Goal: Browse casually

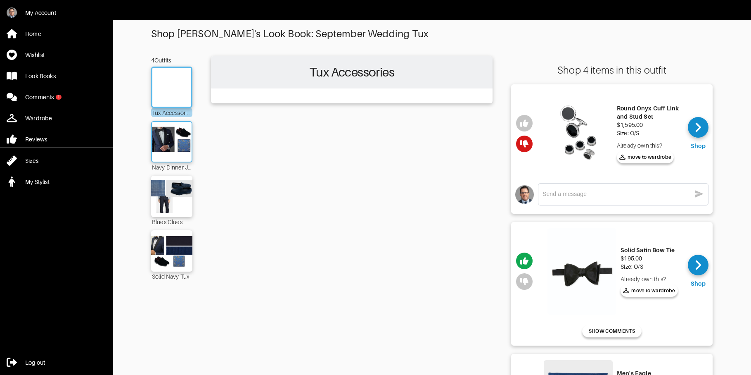
click at [159, 141] on img at bounding box center [171, 141] width 45 height 31
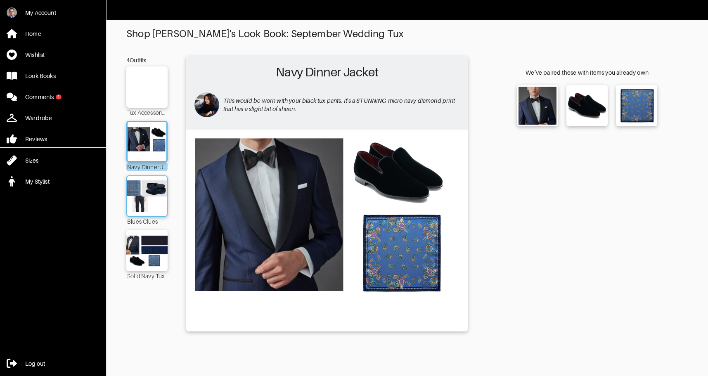
click at [152, 197] on img at bounding box center [147, 195] width 45 height 31
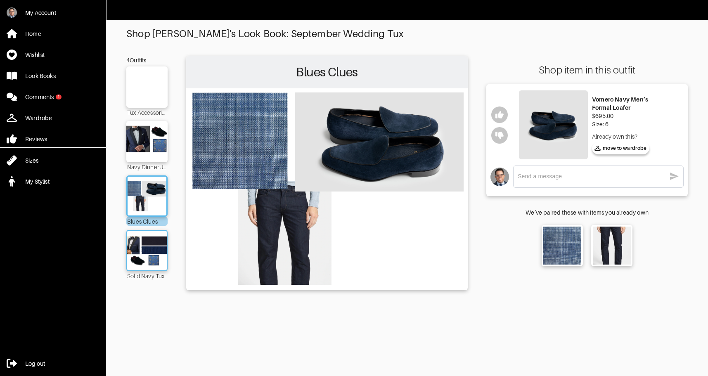
click at [152, 246] on img at bounding box center [147, 250] width 45 height 31
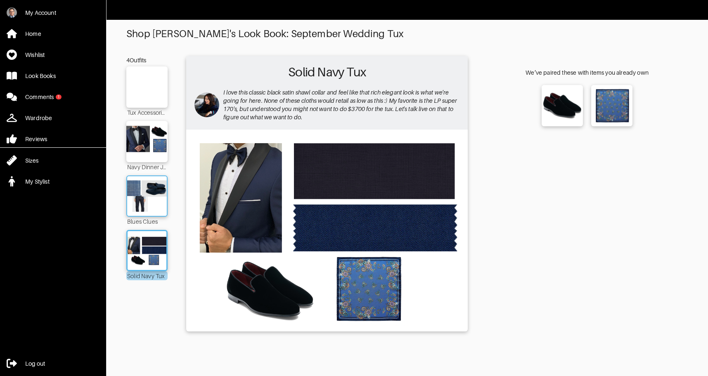
click at [142, 202] on img at bounding box center [147, 195] width 45 height 31
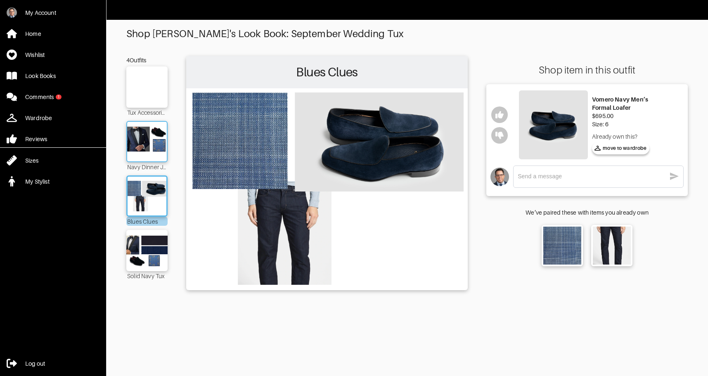
click at [151, 142] on img at bounding box center [147, 141] width 45 height 31
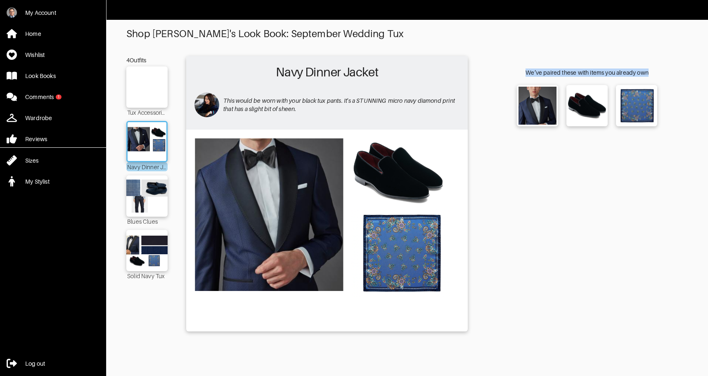
drag, startPoint x: 522, startPoint y: 68, endPoint x: 673, endPoint y: 74, distance: 151.7
click at [673, 74] on div "We’ve paired these with items you already own" at bounding box center [587, 73] width 202 height 8
drag, startPoint x: 673, startPoint y: 74, endPoint x: 516, endPoint y: 74, distance: 157.3
click at [516, 74] on div "We’ve paired these with items you already own" at bounding box center [587, 73] width 202 height 8
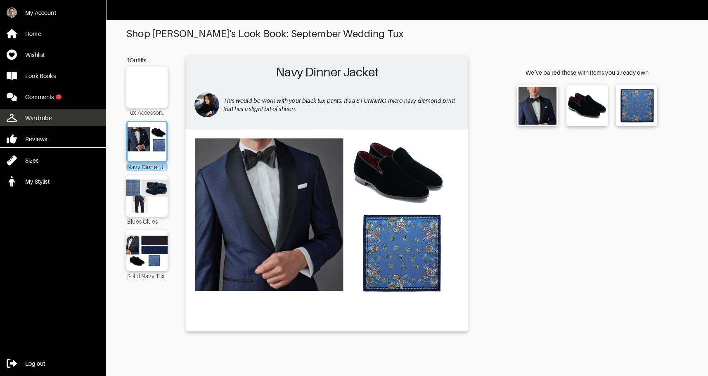
click at [59, 117] on link "Wardrobe" at bounding box center [53, 117] width 106 height 17
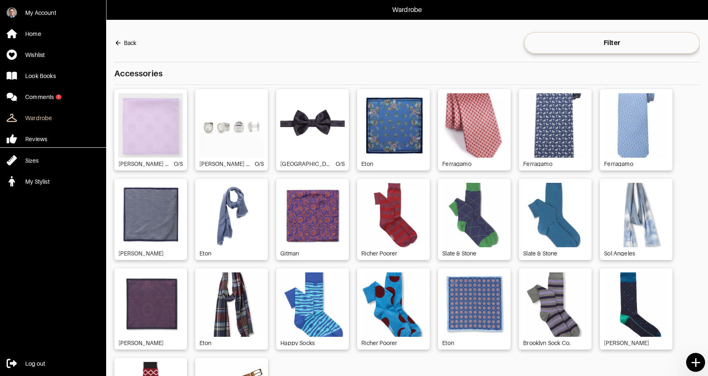
click at [694, 360] on icon at bounding box center [696, 363] width 14 height 14
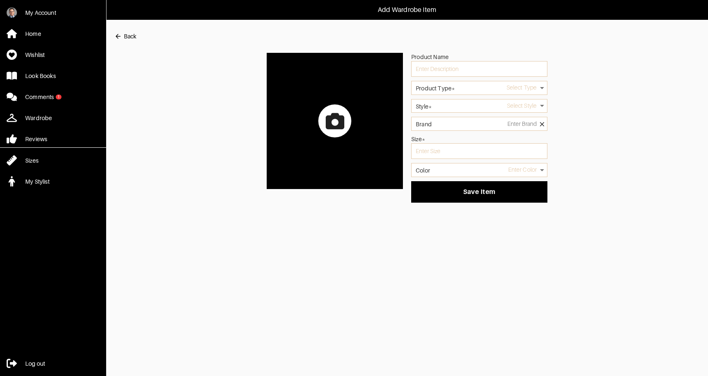
click at [123, 36] on button "Back" at bounding box center [125, 36] width 22 height 17
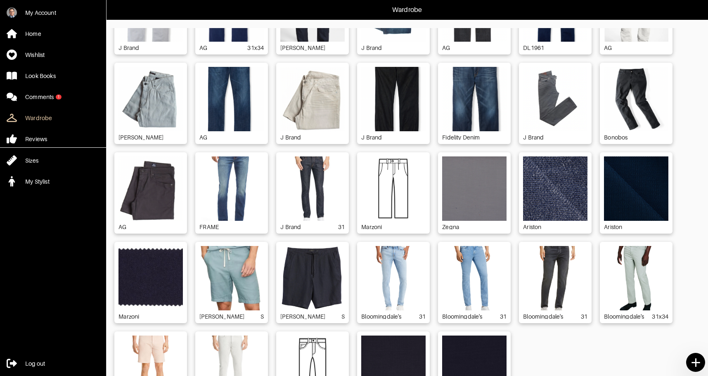
scroll to position [1142, 0]
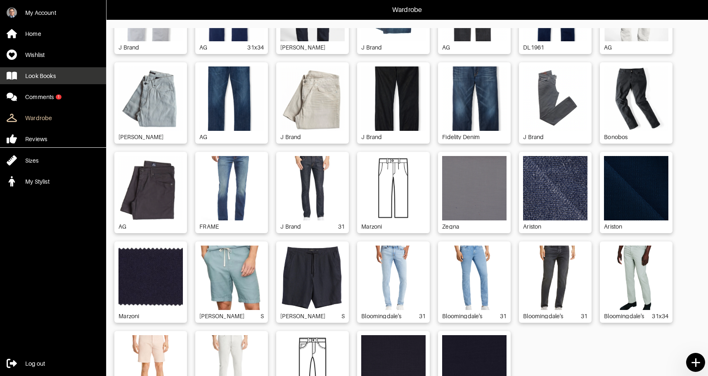
click at [52, 76] on div "Look Books" at bounding box center [40, 76] width 31 height 8
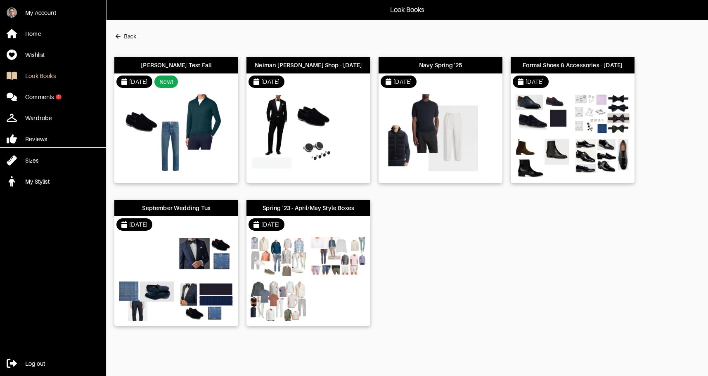
click at [190, 134] on img at bounding box center [174, 133] width 111 height 78
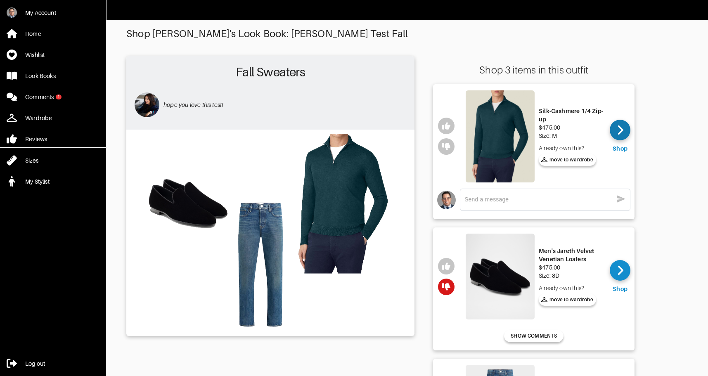
click at [627, 127] on div at bounding box center [620, 130] width 21 height 21
click at [678, 124] on div "Fall Sweaters hope you love this test! Shop 3 items in this outfit Silk-Cashmer…" at bounding box center [407, 278] width 562 height 444
click at [651, 119] on div "Fall Sweaters hope you love this test! Shop 3 items in this outfit Silk-Cashmer…" at bounding box center [407, 278] width 562 height 444
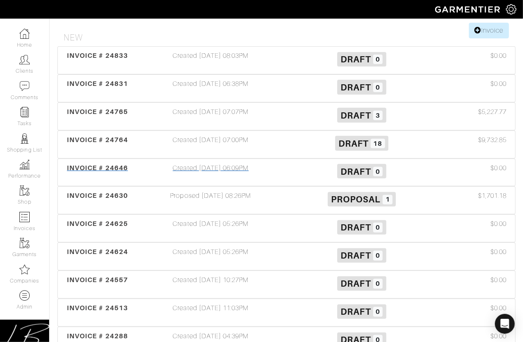
scroll to position [147, 0]
